Goal: Transaction & Acquisition: Purchase product/service

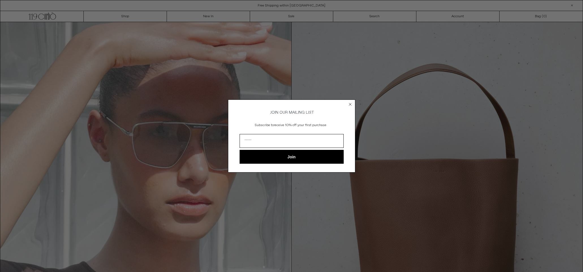
click at [204, 13] on div "Close dialog JOIN OUR MAILING LIST Subscribe to receive 10% off your first purc…" at bounding box center [291, 136] width 583 height 272
click at [204, 14] on div "Close dialog JOIN OUR MAILING LIST Subscribe to receive 10% off your first purc…" at bounding box center [291, 136] width 583 height 272
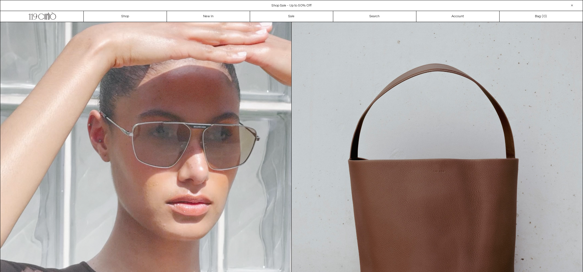
click at [350, 110] on circle "Close dialog" at bounding box center [349, 112] width 5 height 5
click at [349, 102] on div "Close dialog JOIN OUR MAILING LIST Subscribe to receive 10% off your first purc…" at bounding box center [291, 144] width 127 height 84
click at [325, 76] on div "Close dialog JOIN OUR MAILING LIST Subscribe to receive 10% off your first purc…" at bounding box center [291, 136] width 583 height 272
click at [205, 14] on link "New In" at bounding box center [208, 16] width 83 height 11
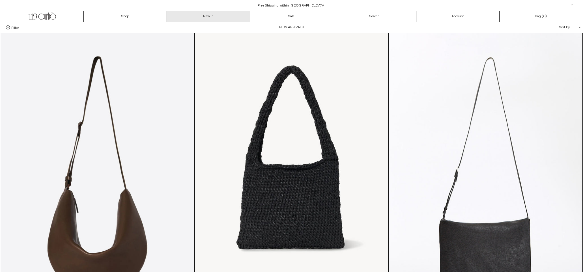
click at [204, 16] on link "New In" at bounding box center [208, 16] width 83 height 11
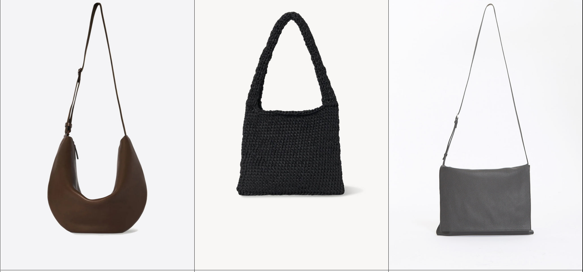
scroll to position [55, 0]
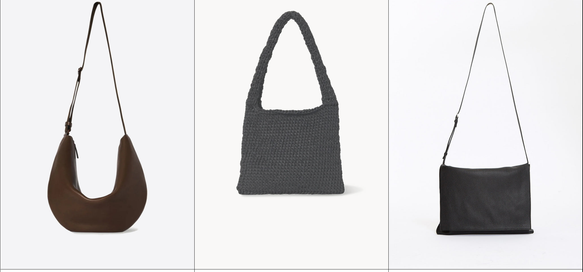
click at [260, 84] on at bounding box center [292, 124] width 194 height 291
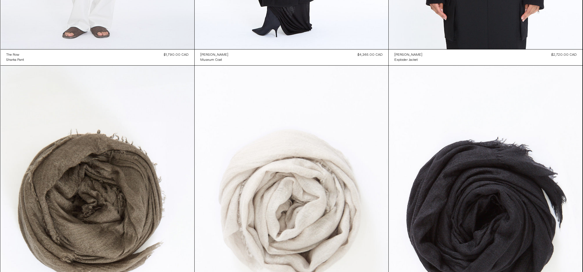
scroll to position [890, 0]
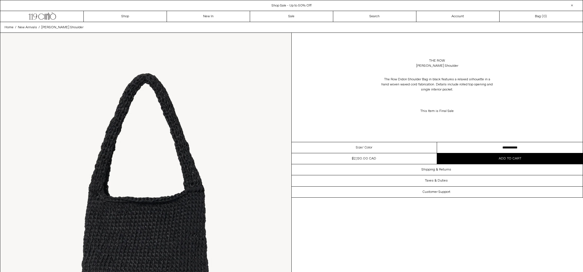
click at [395, 148] on div "Size / Color" at bounding box center [365, 147] width 146 height 11
click at [375, 145] on div "Size / Color" at bounding box center [365, 147] width 146 height 11
click at [366, 146] on span "/ Color" at bounding box center [367, 147] width 10 height 5
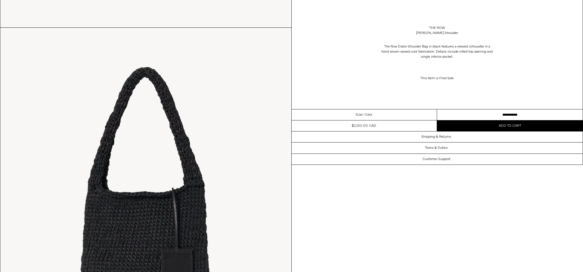
scroll to position [1096, 0]
